Goal: Obtain resource: Download file/media

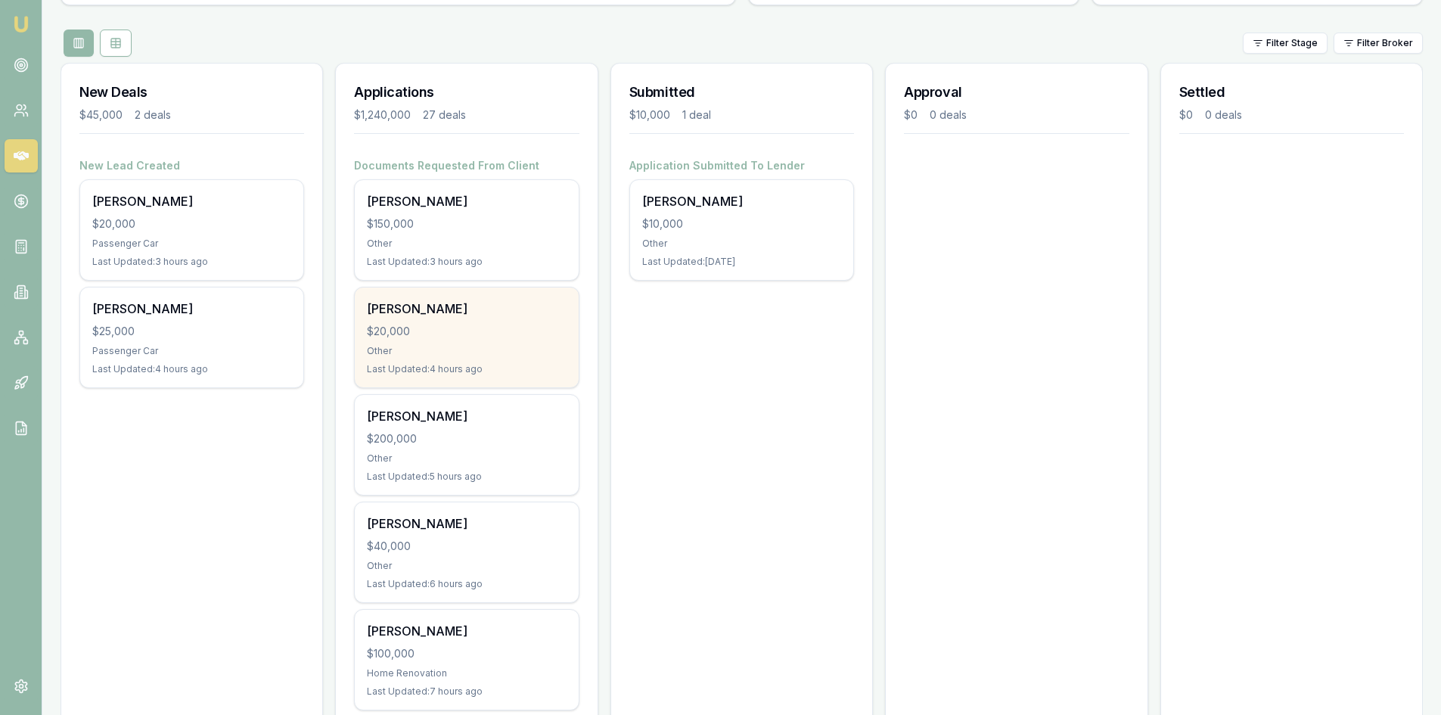
scroll to position [227, 0]
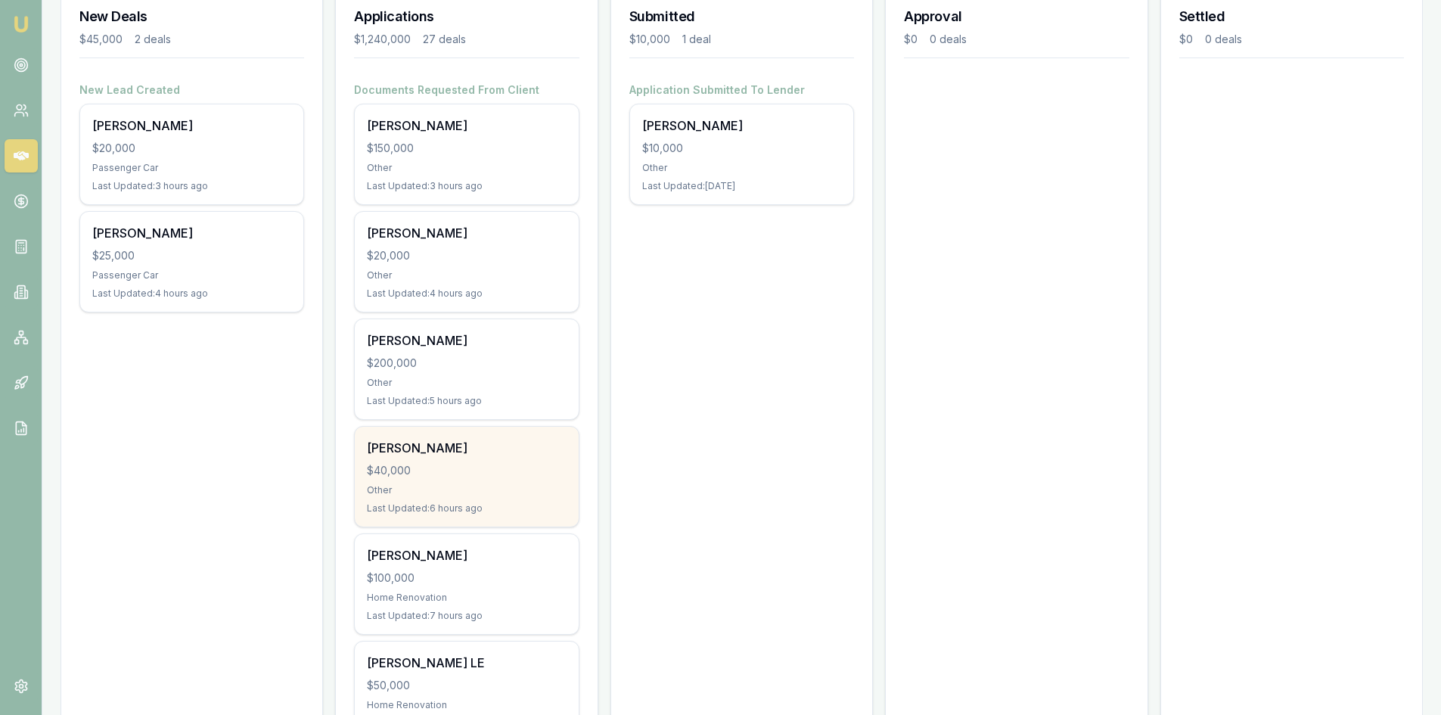
click at [449, 479] on div "thi hoang $40,000 Other Last Updated: 6 hours ago" at bounding box center [466, 477] width 223 height 100
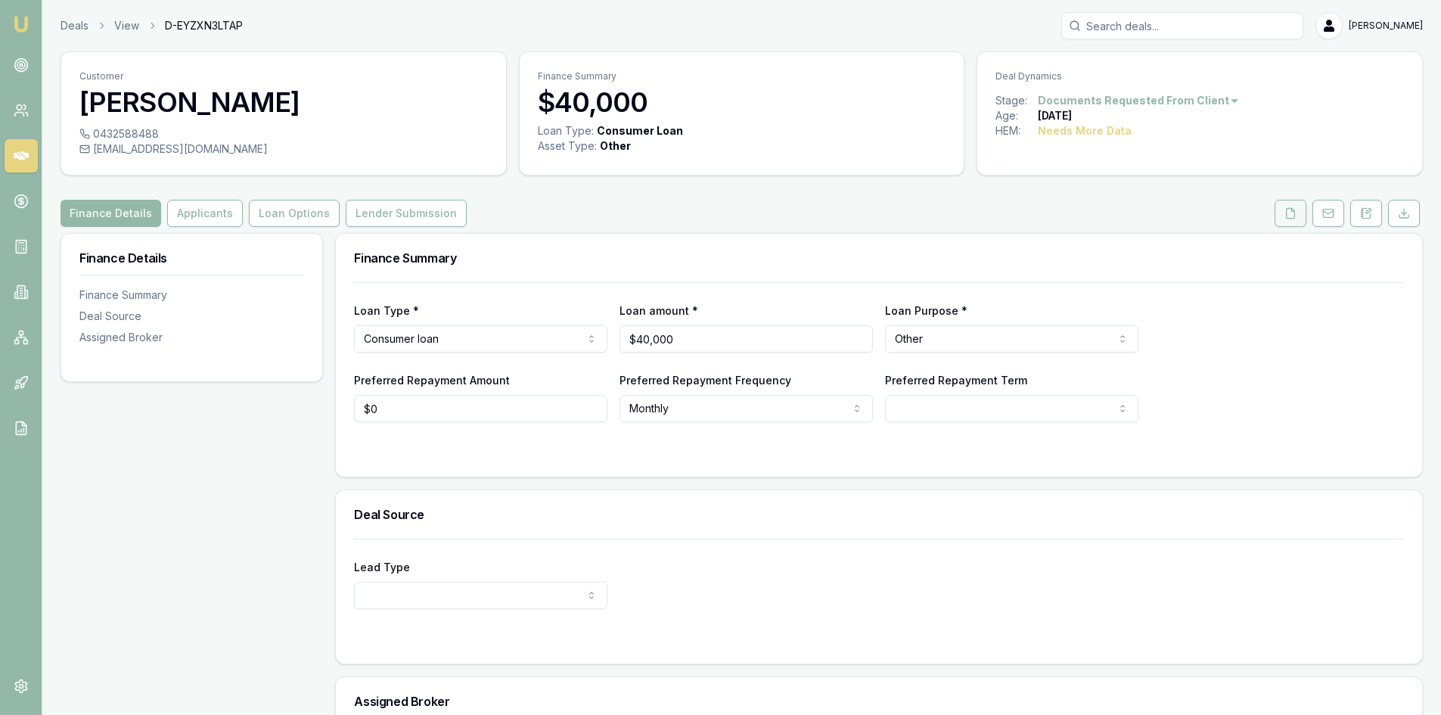
click at [1290, 218] on icon at bounding box center [1291, 213] width 8 height 10
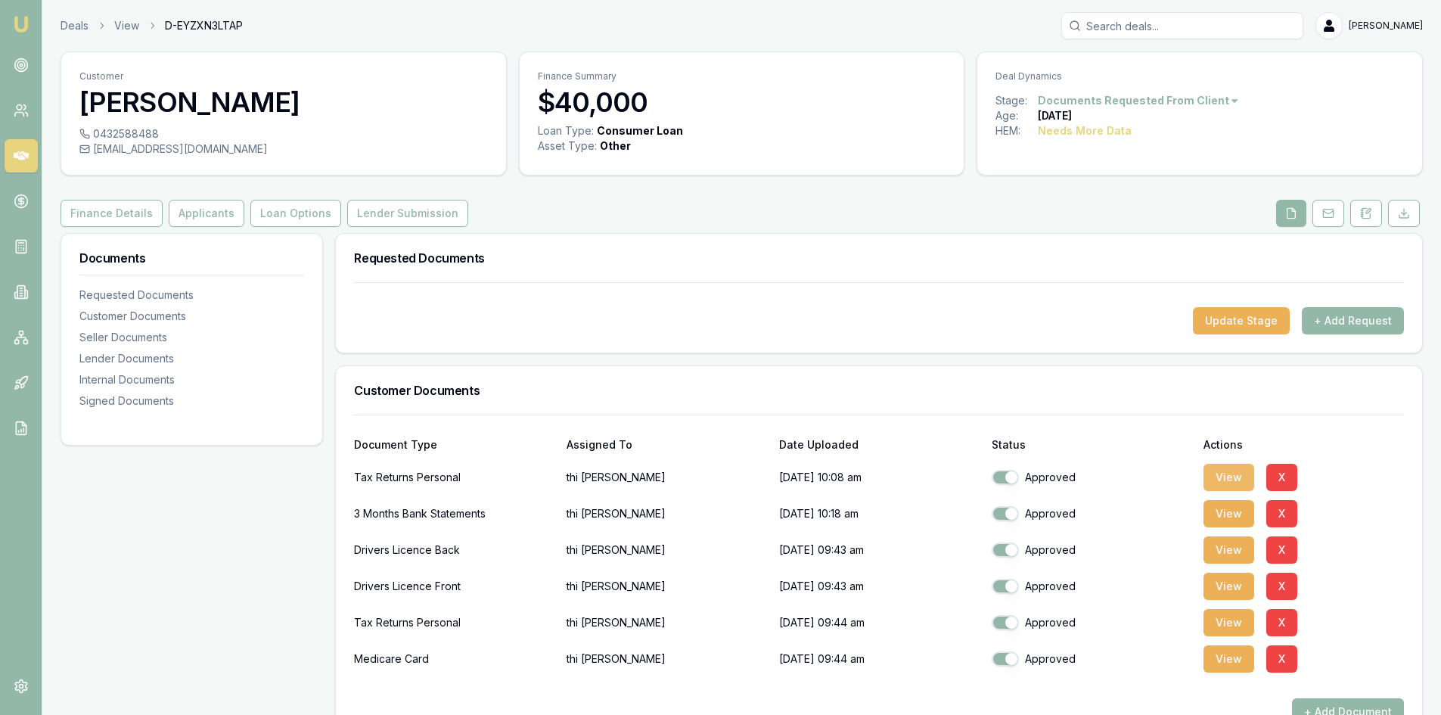
click at [1226, 478] on button "View" at bounding box center [1228, 477] width 51 height 27
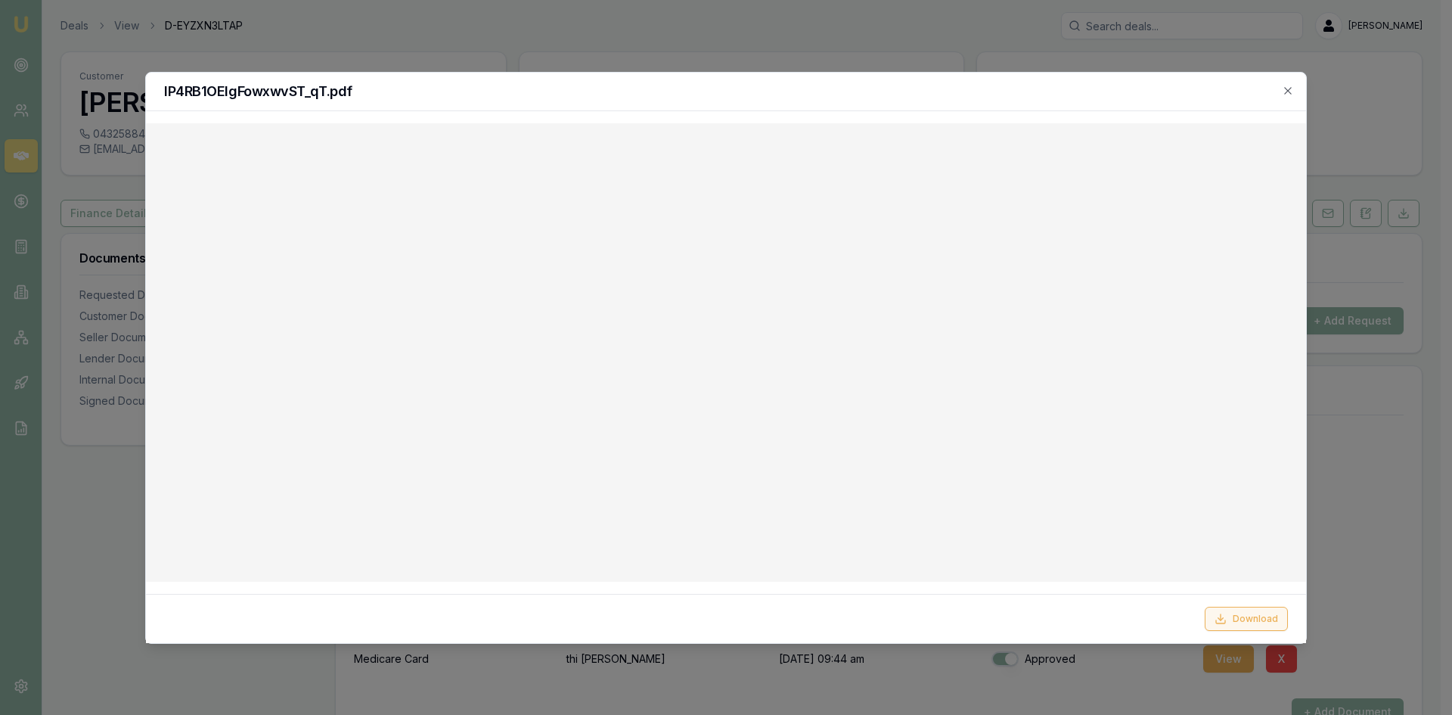
click at [1261, 624] on button "Download" at bounding box center [1246, 619] width 83 height 24
